Goal: Task Accomplishment & Management: Complete application form

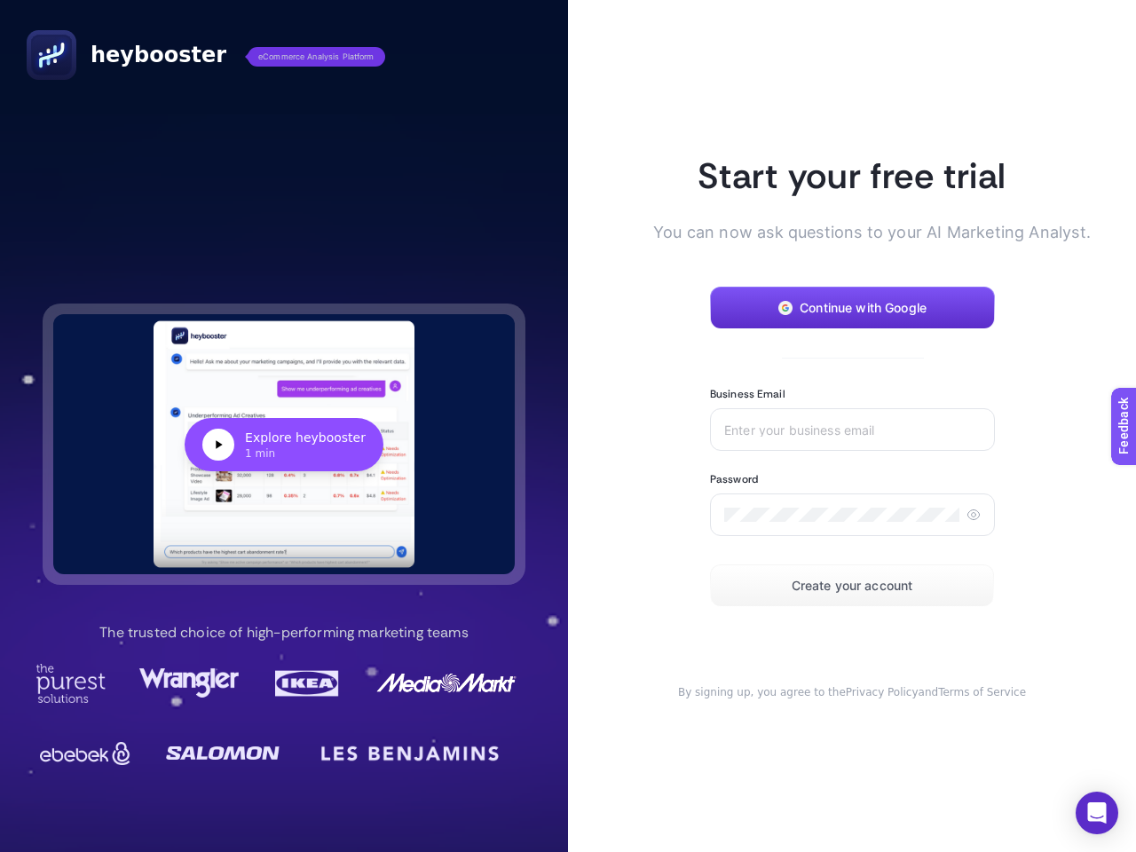
click at [568, 426] on article "Start your free trial You can now ask questions to your AI Marketing Analyst. C…" at bounding box center [852, 426] width 568 height 852
click at [284, 444] on div "Explore heybooster" at bounding box center [305, 438] width 121 height 18
click at [852, 308] on span "Continue with Google" at bounding box center [863, 308] width 127 height 14
click at [852, 430] on input "Business Email" at bounding box center [852, 429] width 256 height 14
click at [973, 515] on icon at bounding box center [973, 515] width 14 height 14
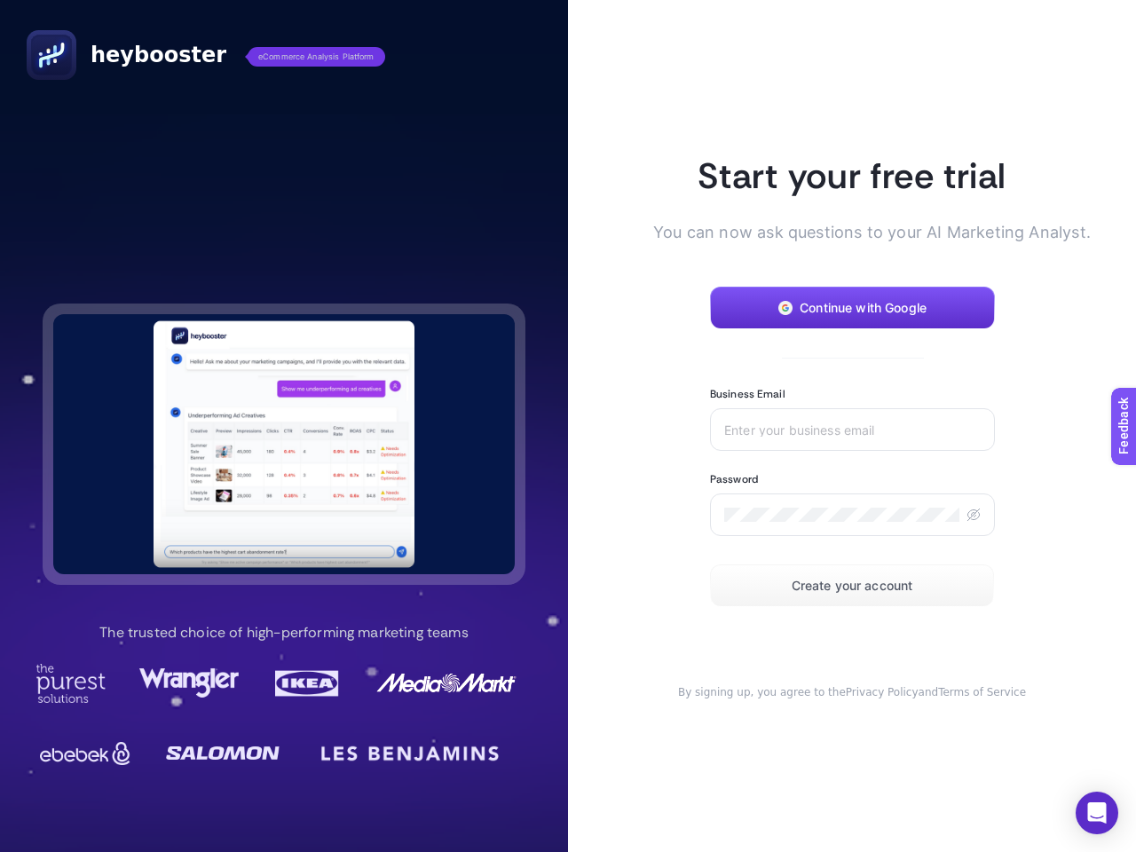
click at [852, 586] on span "Create your account" at bounding box center [853, 586] width 122 height 14
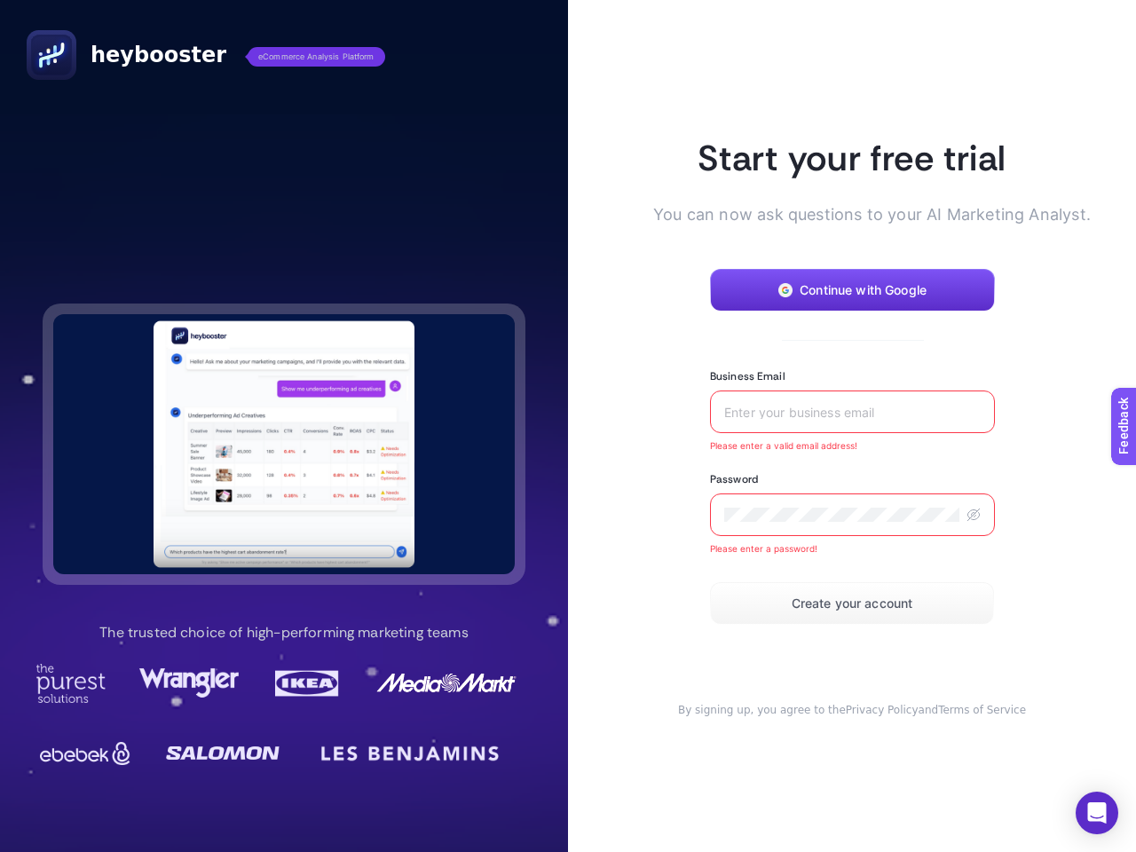
click at [1097, 813] on icon "Open Intercom Messenger" at bounding box center [1097, 812] width 19 height 21
